Goal: Task Accomplishment & Management: Manage account settings

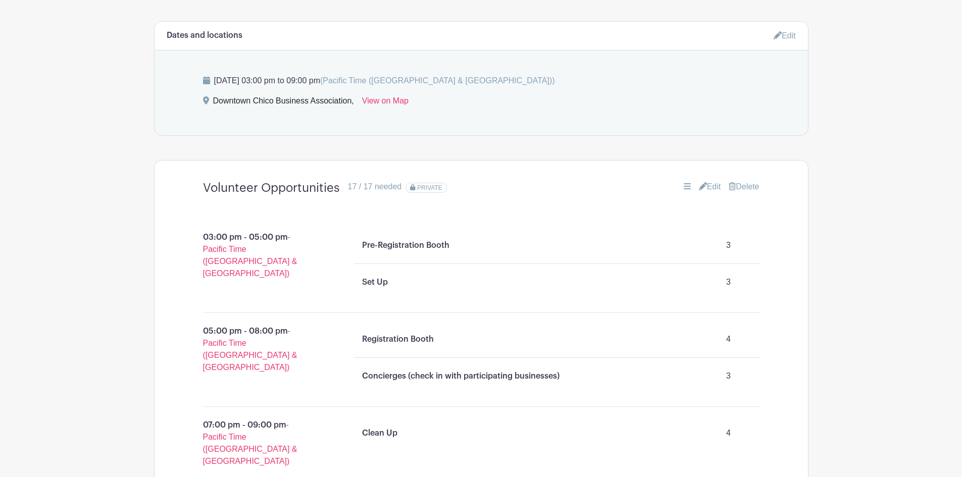
scroll to position [555, 0]
click at [704, 186] on link "Edit" at bounding box center [710, 187] width 22 height 12
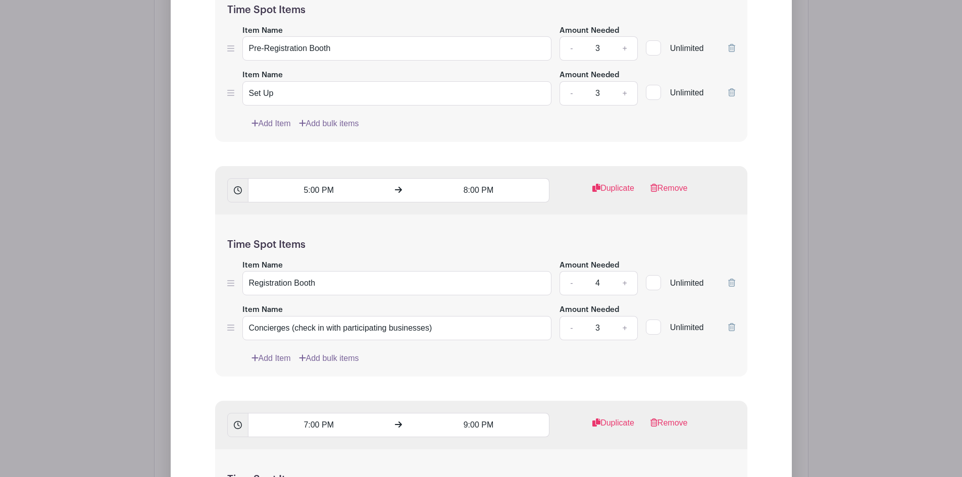
scroll to position [1010, 0]
click at [627, 281] on link "+" at bounding box center [624, 284] width 25 height 24
type input "6"
click at [731, 327] on icon at bounding box center [731, 328] width 7 height 8
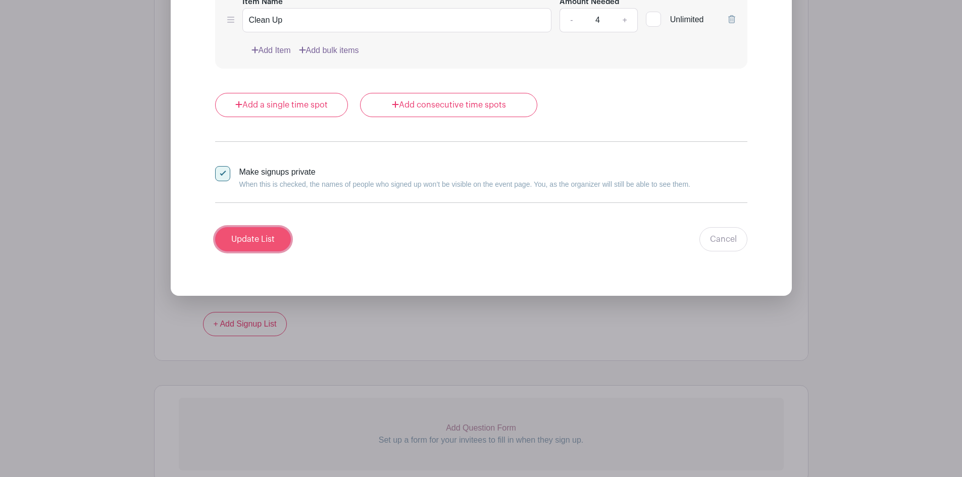
click at [246, 240] on input "Update List" at bounding box center [253, 239] width 76 height 24
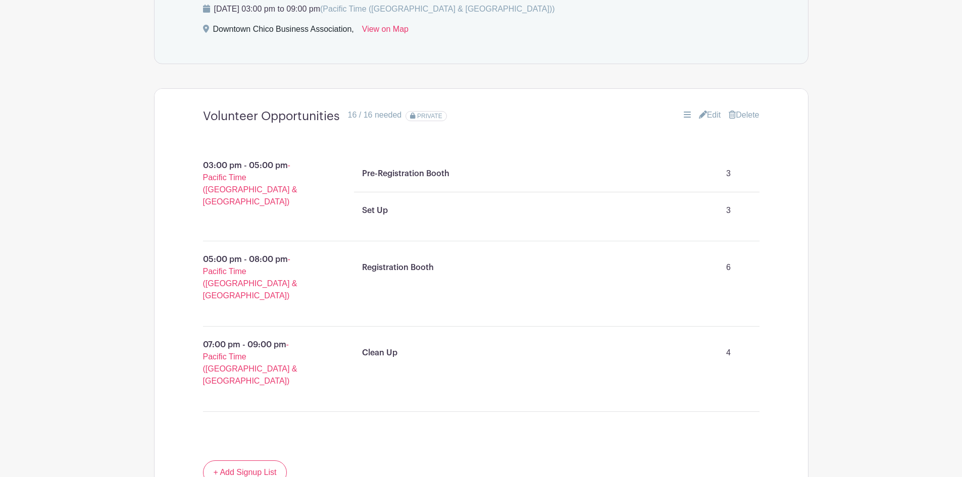
scroll to position [627, 0]
click at [709, 106] on div "Volunteer Opportunities 16 / 16 needed PRIVATE Edit [GEOGRAPHIC_DATA]" at bounding box center [481, 116] width 605 height 31
click at [707, 111] on link "Edit" at bounding box center [710, 116] width 22 height 12
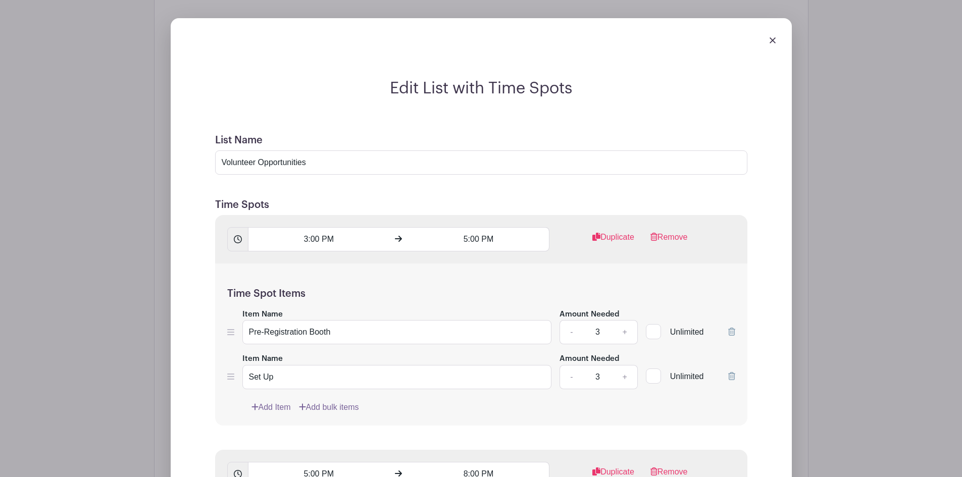
scroll to position [727, 0]
click at [570, 333] on link "-" at bounding box center [570, 331] width 23 height 24
type input "2"
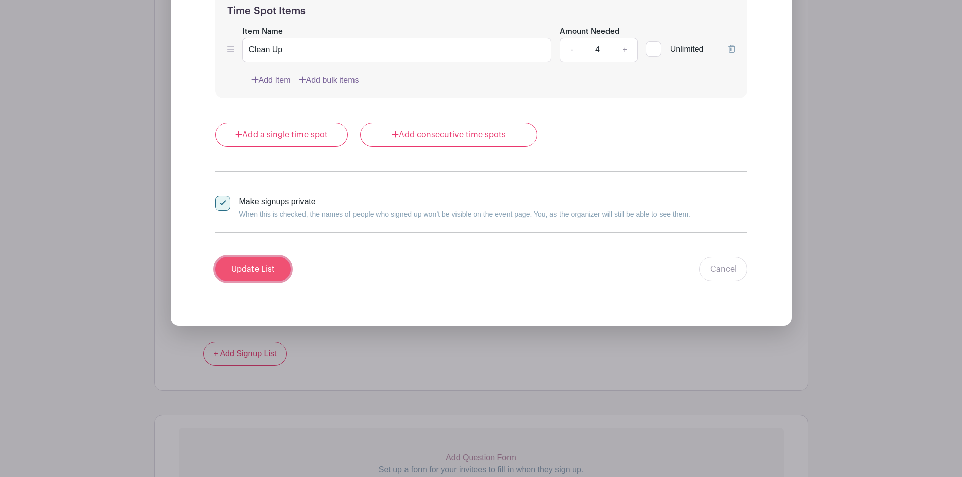
click at [259, 263] on input "Update List" at bounding box center [253, 269] width 76 height 24
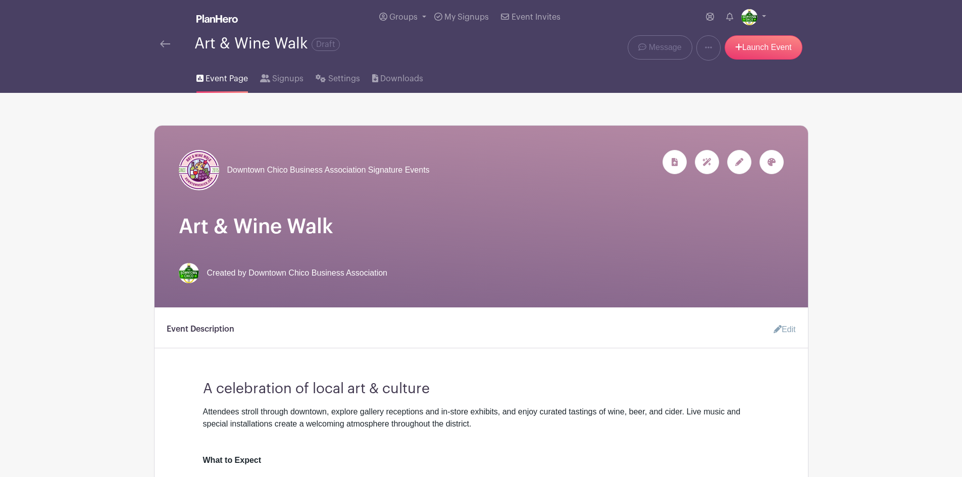
scroll to position [0, 0]
